Goal: Information Seeking & Learning: Learn about a topic

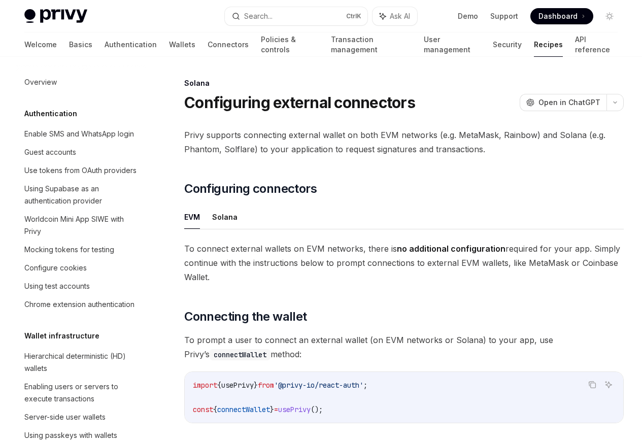
scroll to position [1558, 0]
